Goal: Task Accomplishment & Management: Manage account settings

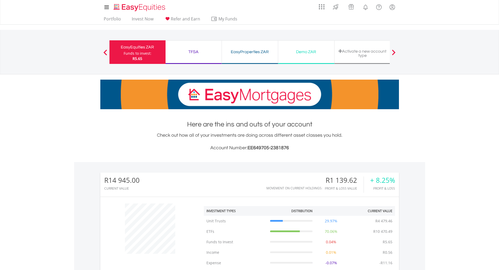
scroll to position [50, 99]
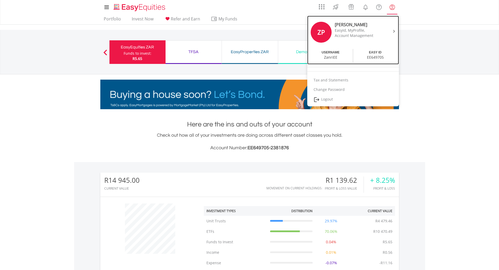
click at [357, 33] on div "Account Management" at bounding box center [357, 35] width 44 height 5
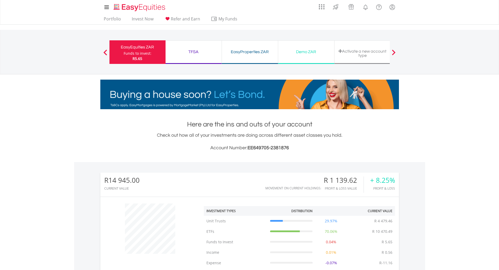
scroll to position [204, 0]
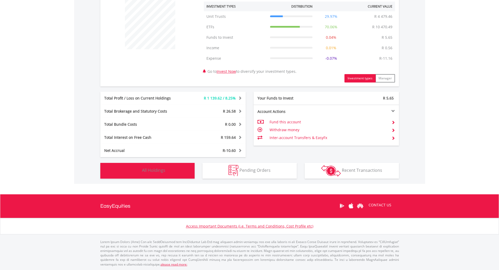
click at [142, 171] on button "Holdings All Holdings" at bounding box center [147, 171] width 94 height 16
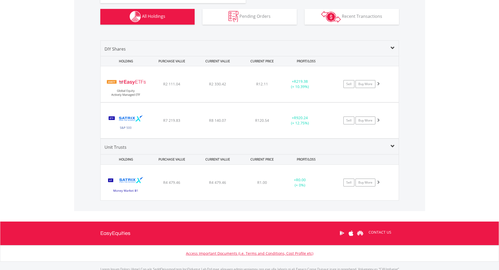
scroll to position [386, 0]
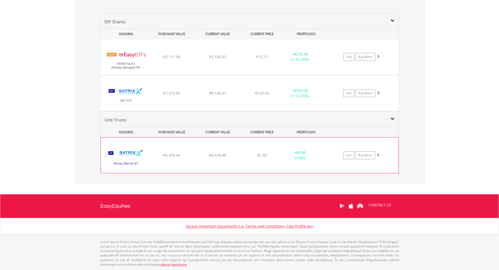
click at [201, 156] on div "R4 479.46" at bounding box center [217, 155] width 44 height 5
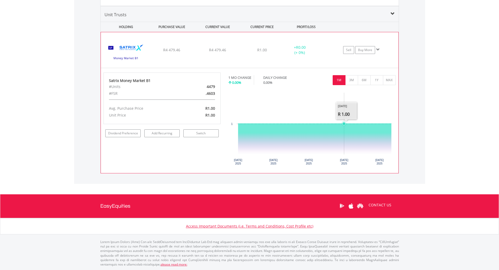
scroll to position [124, 0]
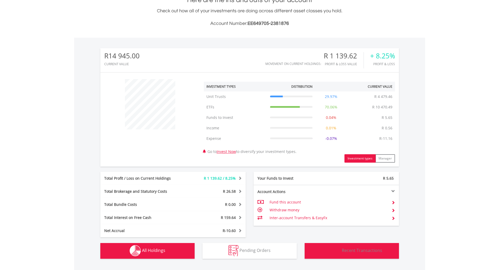
click at [363, 249] on span "Recent Transactions" at bounding box center [362, 250] width 40 height 6
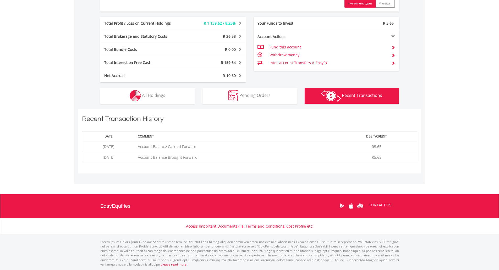
scroll to position [0, 0]
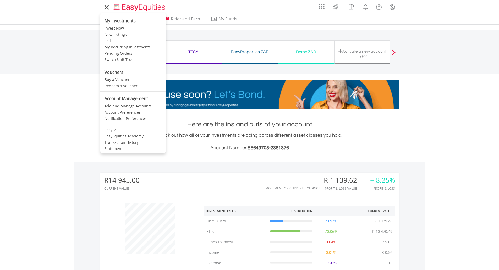
click at [107, 7] on icon at bounding box center [106, 7] width 7 height 7
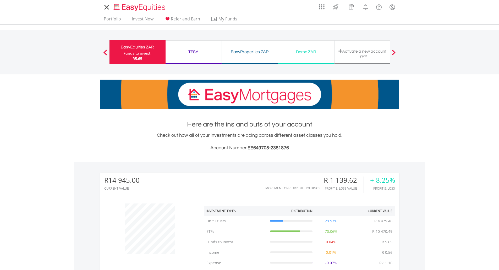
click at [107, 7] on icon at bounding box center [106, 7] width 7 height 7
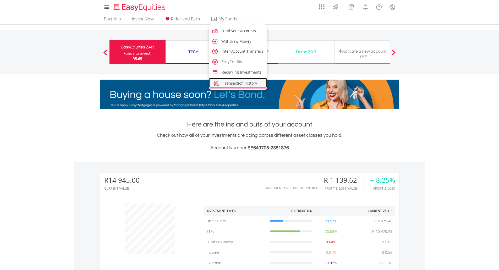
click at [237, 82] on span "Transaction History" at bounding box center [240, 83] width 34 height 5
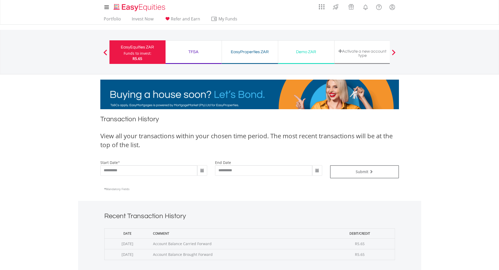
click at [201, 168] on span at bounding box center [202, 170] width 10 height 10
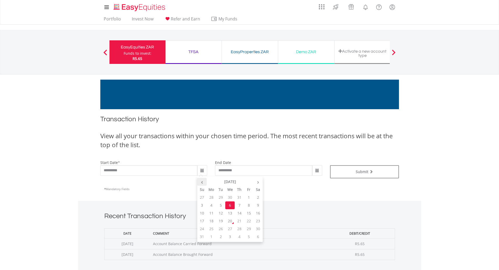
click at [201, 182] on th "‹" at bounding box center [201, 182] width 9 height 8
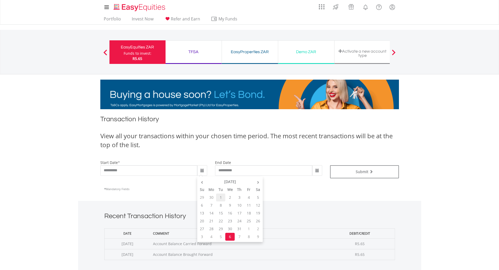
click at [223, 199] on td "1" at bounding box center [220, 197] width 9 height 8
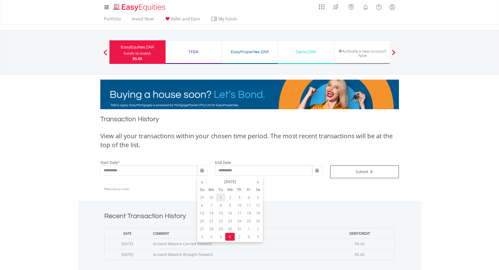
type input "**********"
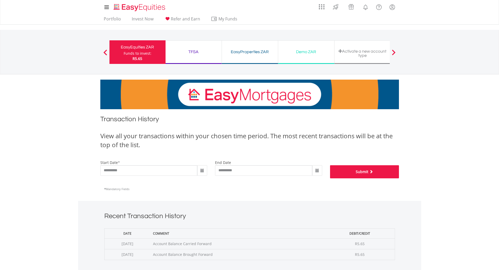
click at [346, 170] on button "Submit" at bounding box center [364, 171] width 69 height 13
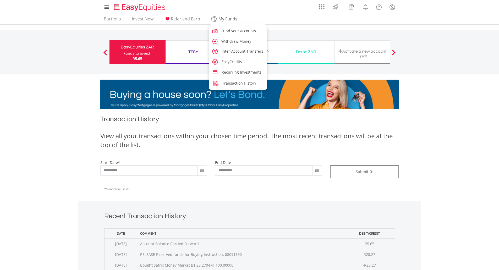
click at [220, 18] on span "My Funds" at bounding box center [228, 18] width 34 height 7
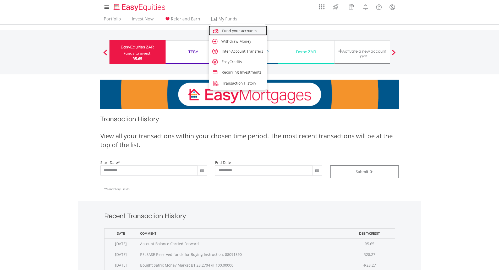
click at [238, 32] on span "Fund your accounts" at bounding box center [239, 30] width 35 height 5
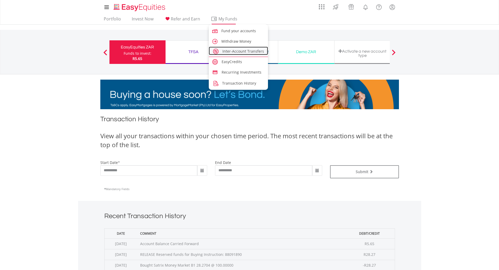
click at [242, 49] on span "Inter-Account Transfers" at bounding box center [243, 51] width 42 height 5
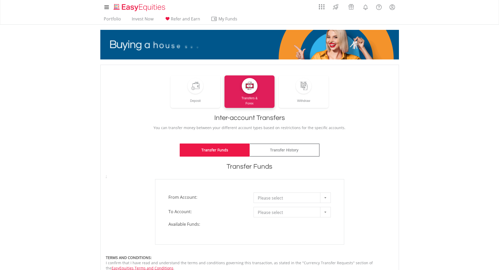
click at [278, 203] on div "Please select" at bounding box center [291, 197] width 77 height 10
click at [279, 200] on span "Please select" at bounding box center [288, 198] width 61 height 10
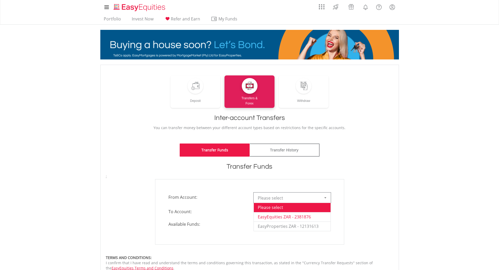
click at [284, 218] on li "EasyEquities ZAR - 2381876" at bounding box center [292, 216] width 77 height 9
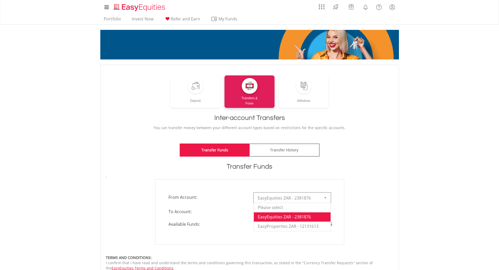
click at [305, 198] on span "EasyEquities ZAR - 2381876" at bounding box center [288, 198] width 61 height 10
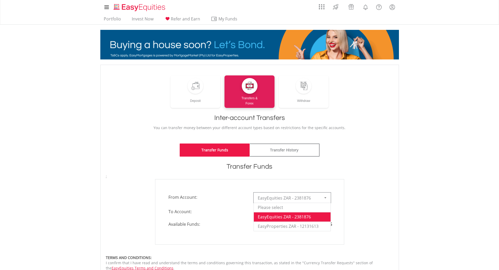
click at [415, 176] on body "My Investments Invest Now New Listings Sell My Recurring Investments Pending Or…" at bounding box center [249, 200] width 499 height 401
drag, startPoint x: 441, startPoint y: 102, endPoint x: 474, endPoint y: 101, distance: 33.0
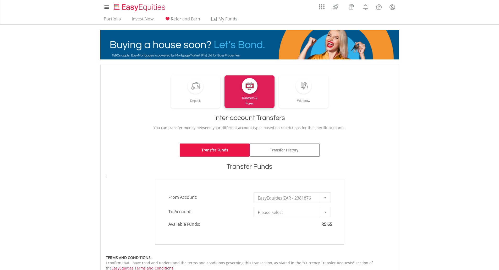
click at [441, 102] on body "My Investments Invest Now New Listings Sell My Recurring Investments Pending Or…" at bounding box center [249, 200] width 499 height 401
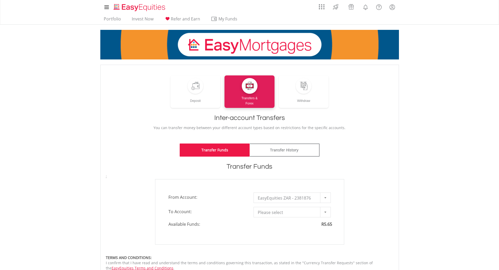
drag, startPoint x: 104, startPoint y: 193, endPoint x: 140, endPoint y: 200, distance: 36.5
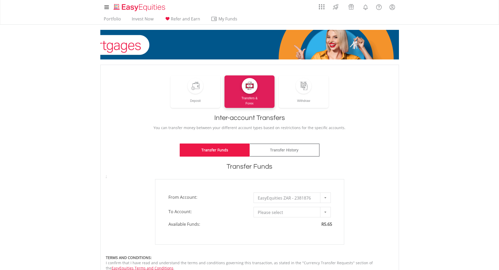
click at [104, 193] on div "**********" at bounding box center [249, 211] width 295 height 65
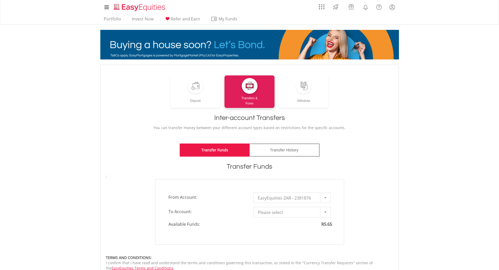
drag, startPoint x: 417, startPoint y: 157, endPoint x: 414, endPoint y: 151, distance: 6.8
click at [417, 157] on body "My Investments Invest Now New Listings Sell My Recurring Investments Pending Or…" at bounding box center [249, 200] width 499 height 401
click at [113, 18] on link "Portfolio" at bounding box center [112, 20] width 21 height 8
